Goal: Information Seeking & Learning: Learn about a topic

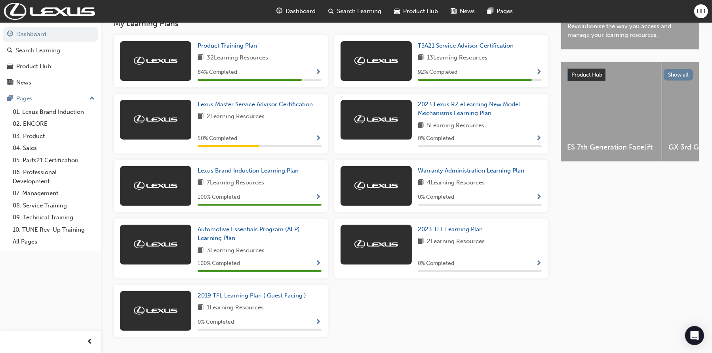
scroll to position [262, 0]
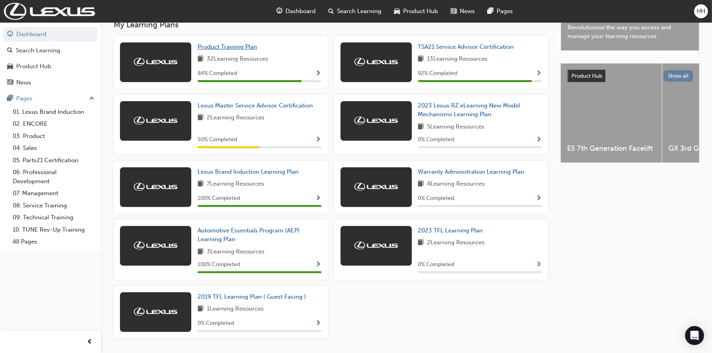
click at [210, 47] on span "Product Training Plan" at bounding box center [227, 46] width 59 height 7
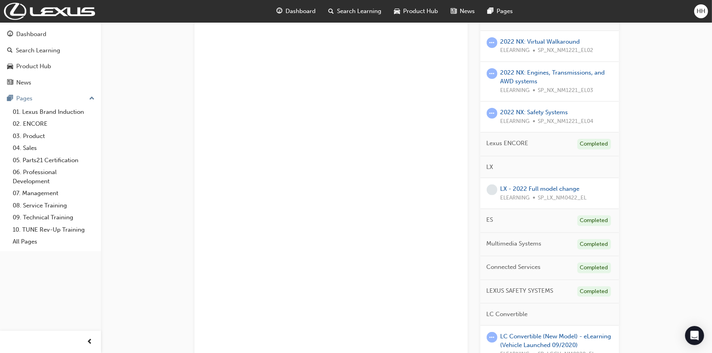
scroll to position [238, 0]
click at [547, 111] on link "2022 NX: Safety Systems" at bounding box center [535, 112] width 68 height 7
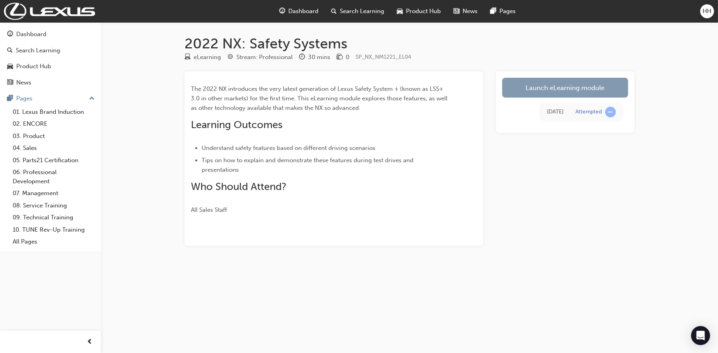
click at [560, 95] on link "Launch eLearning module" at bounding box center [565, 88] width 126 height 20
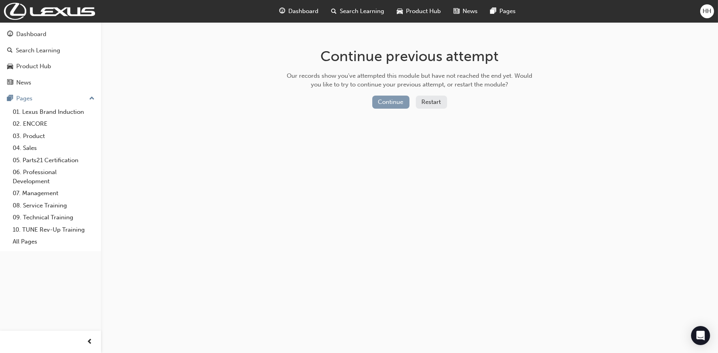
click at [384, 100] on button "Continue" at bounding box center [390, 102] width 37 height 13
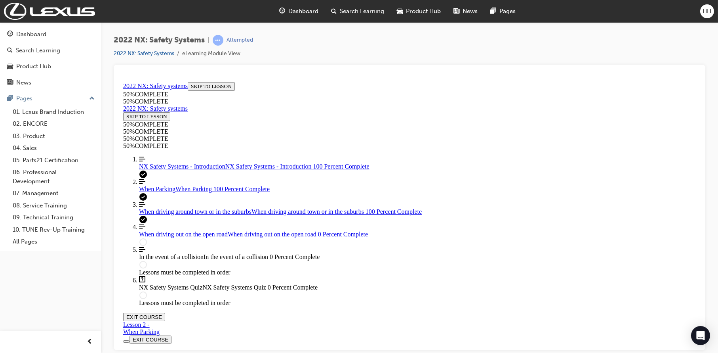
scroll to position [27, 0]
drag, startPoint x: 675, startPoint y: 269, endPoint x: 658, endPoint y: 271, distance: 17.2
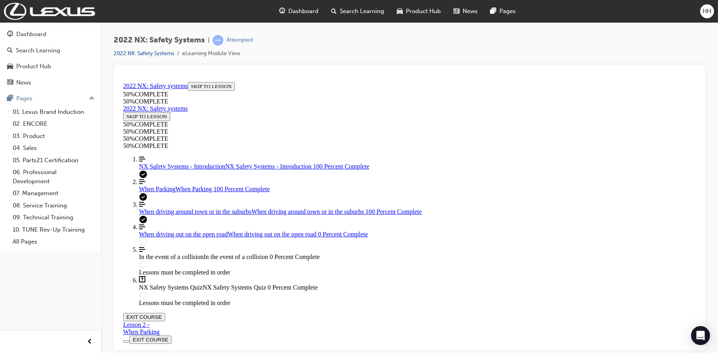
scroll to position [1265, 0]
drag, startPoint x: 430, startPoint y: 106, endPoint x: 586, endPoint y: 105, distance: 156.5
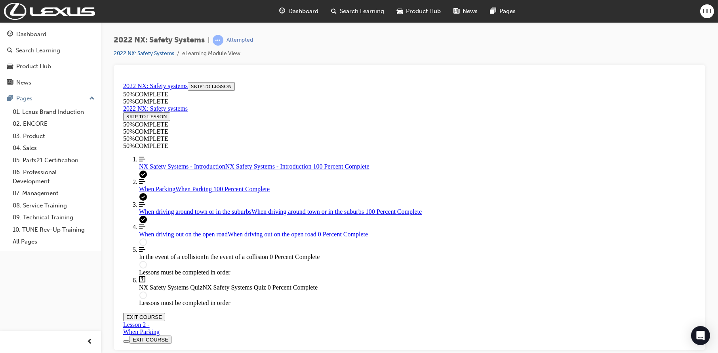
drag, startPoint x: 351, startPoint y: 196, endPoint x: 554, endPoint y: 194, distance: 202.9
click at [717, 195] on div "2022 NX: Safety Systems | Attempted 2022 NX: Safety Systems eLearning Module Vi…" at bounding box center [409, 177] width 617 height 311
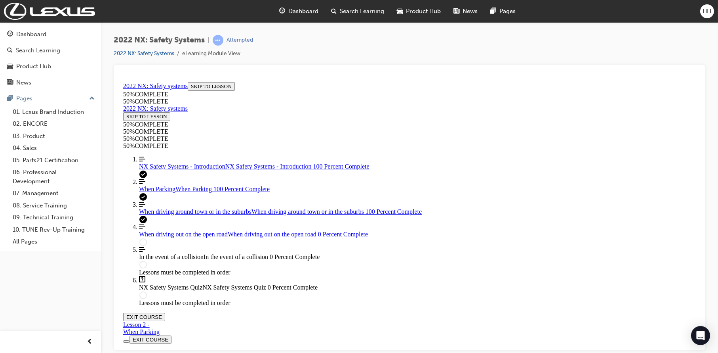
scroll to position [2288, 0]
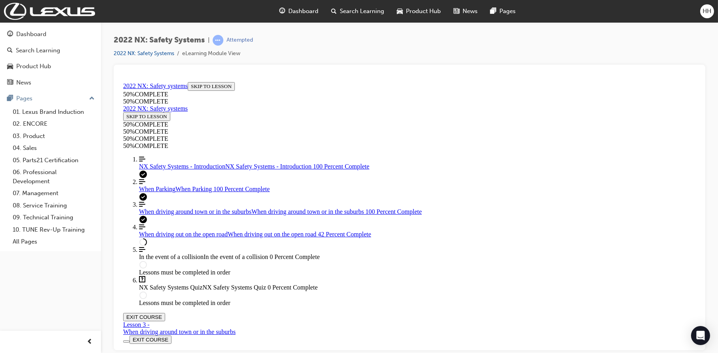
scroll to position [988, 0]
drag, startPoint x: 330, startPoint y: 252, endPoint x: 361, endPoint y: 254, distance: 31.3
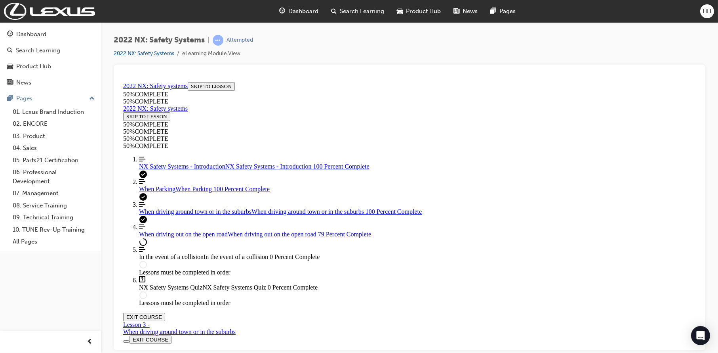
scroll to position [1484, 0]
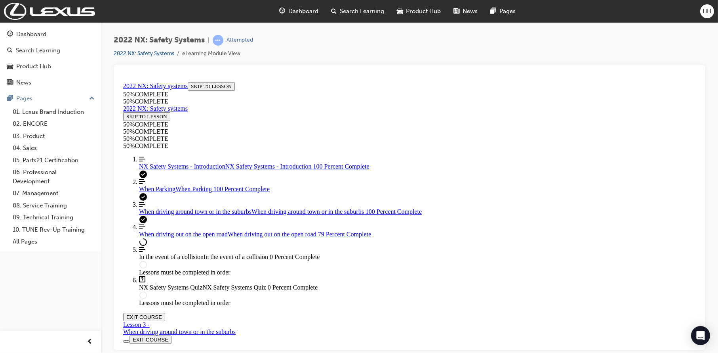
scroll to position [745, 0]
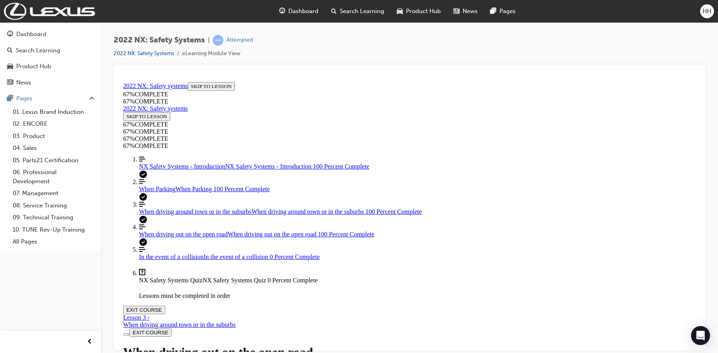
scroll to position [2082, 0]
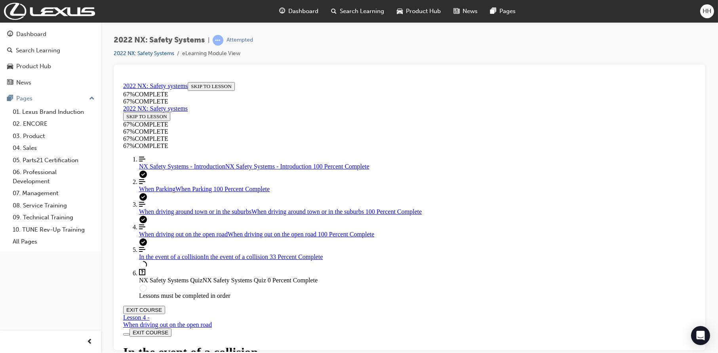
scroll to position [265, 0]
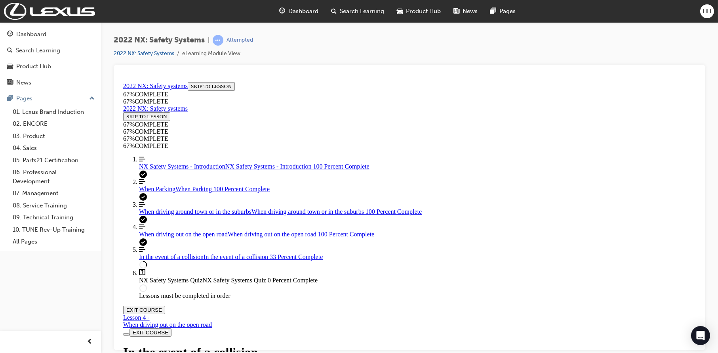
drag, startPoint x: 320, startPoint y: 234, endPoint x: 616, endPoint y: 239, distance: 295.7
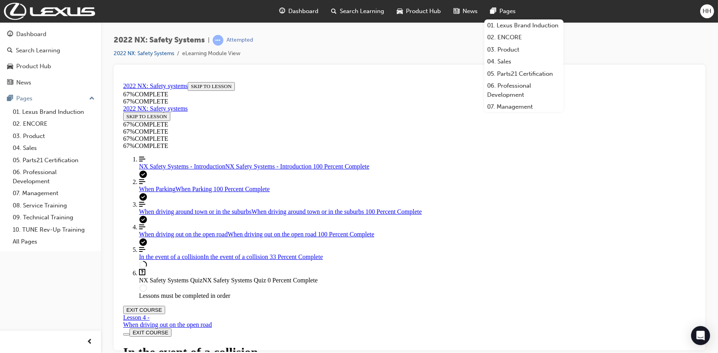
drag, startPoint x: 340, startPoint y: 234, endPoint x: 495, endPoint y: 248, distance: 155.2
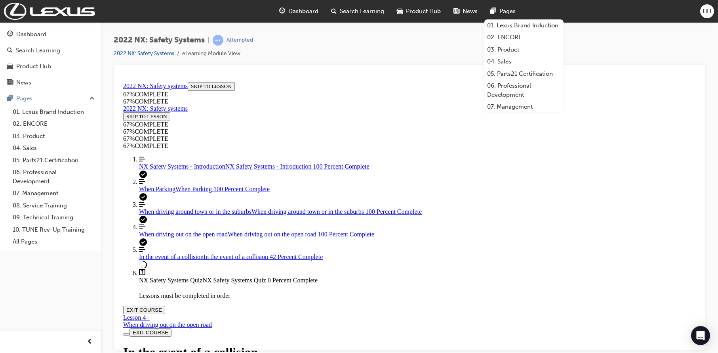
scroll to position [582, 0]
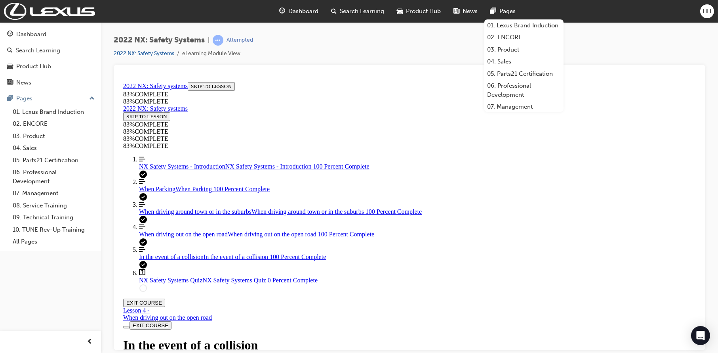
scroll to position [1608, 0]
